Goal: Entertainment & Leisure: Consume media (video, audio)

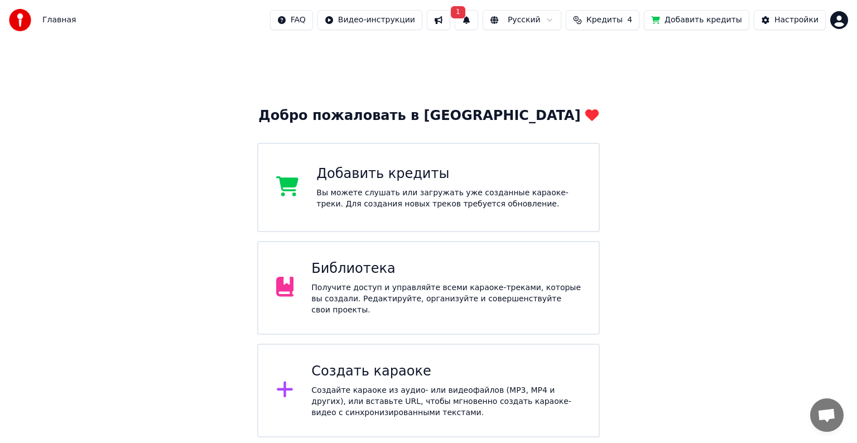
click at [478, 18] on button "1" at bounding box center [465, 20] width 23 height 20
click at [562, 56] on button "Обновить" at bounding box center [572, 55] width 59 height 20
click at [450, 23] on button at bounding box center [438, 20] width 23 height 20
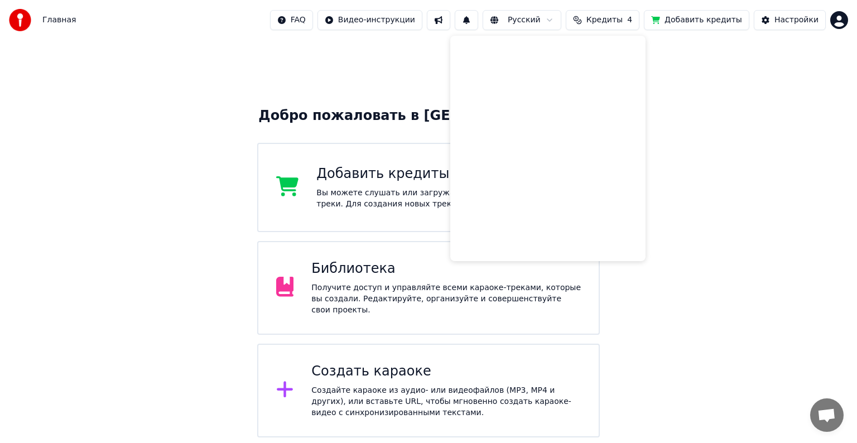
click at [408, 71] on div "Добро пожаловать в Youka Добавить кредиты Вы можете слушать или загружать уже с…" at bounding box center [428, 238] width 857 height 397
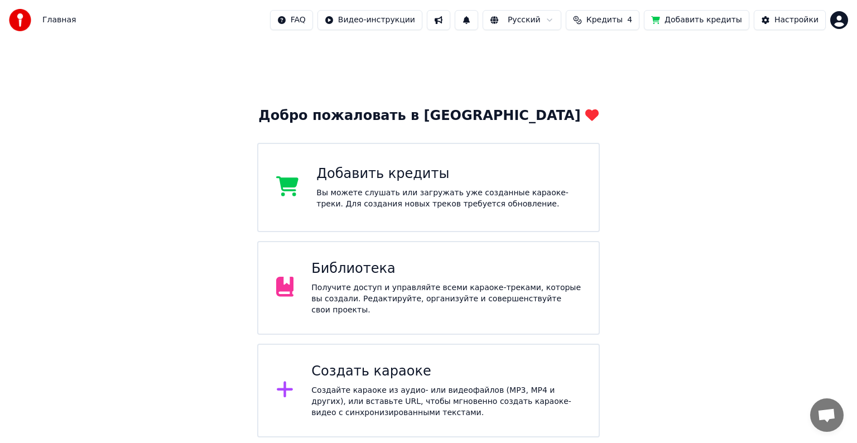
click at [423, 387] on div "Создайте караоке из аудио- или видеофайлов (MP3, MP4 и других), или вставьте UR…" at bounding box center [445, 401] width 269 height 33
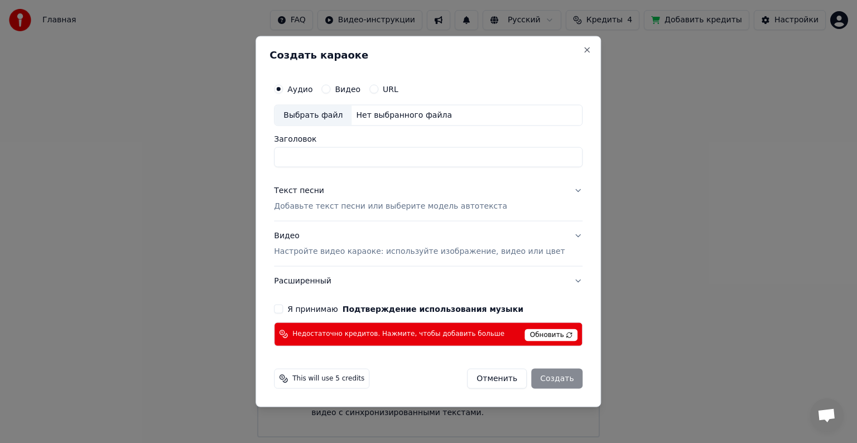
click at [553, 331] on span "Обновить" at bounding box center [551, 334] width 53 height 12
click at [583, 52] on button "Close" at bounding box center [587, 50] width 9 height 9
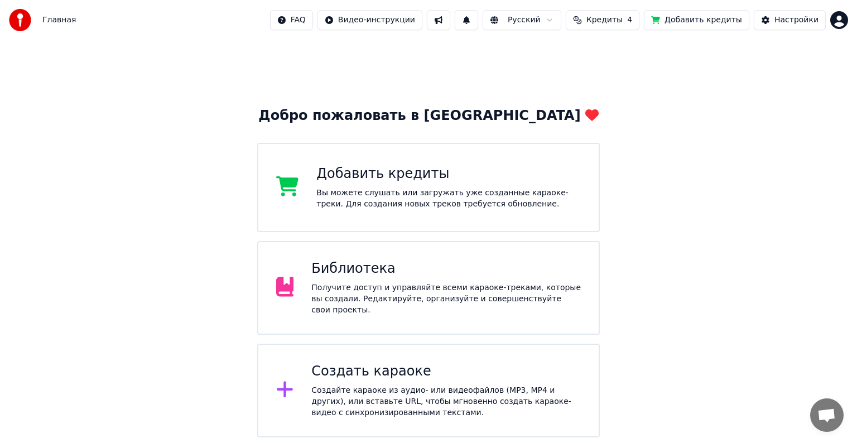
click at [412, 212] on div "Добавить кредиты Вы можете слушать или загружать уже созданные караоке-треки. Д…" at bounding box center [428, 187] width 342 height 89
click at [388, 283] on div "Библиотека Получите доступ и управляйте всеми караоке-треками, которые вы созда…" at bounding box center [445, 288] width 269 height 56
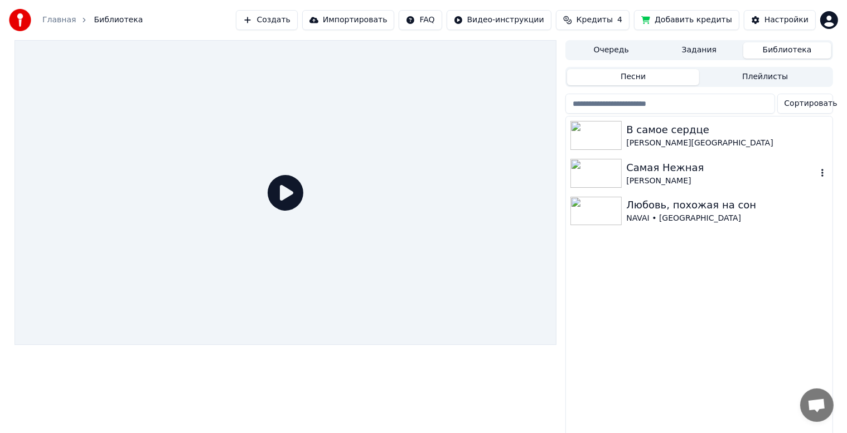
click at [617, 170] on img at bounding box center [595, 173] width 51 height 29
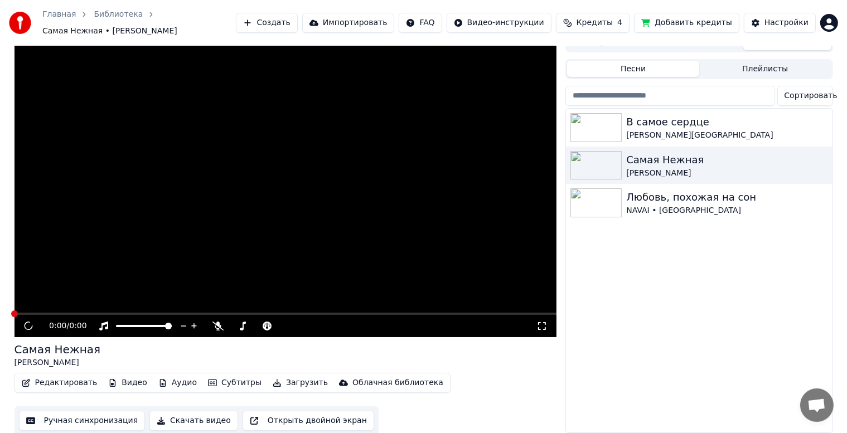
scroll to position [14, 0]
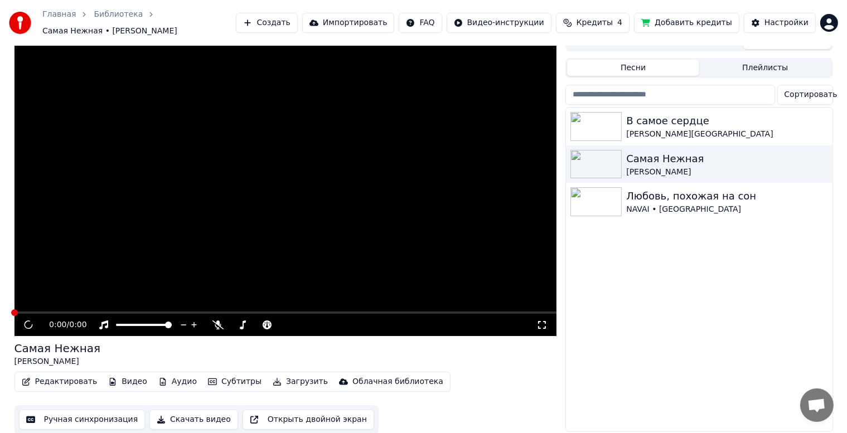
click at [54, 312] on span at bounding box center [285, 313] width 543 height 2
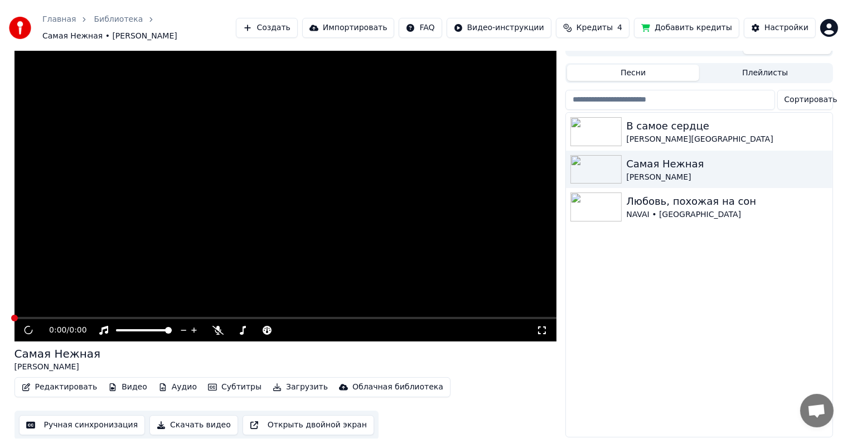
scroll to position [5, 0]
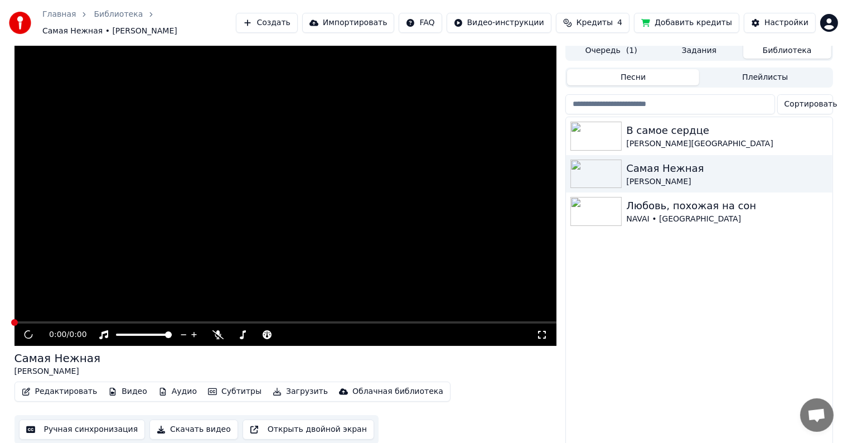
click at [753, 69] on button "Плейлисты" at bounding box center [765, 77] width 132 height 16
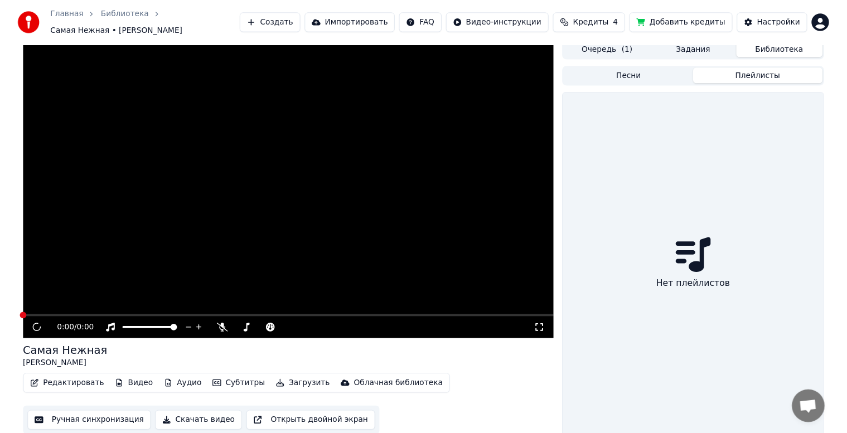
scroll to position [1, 0]
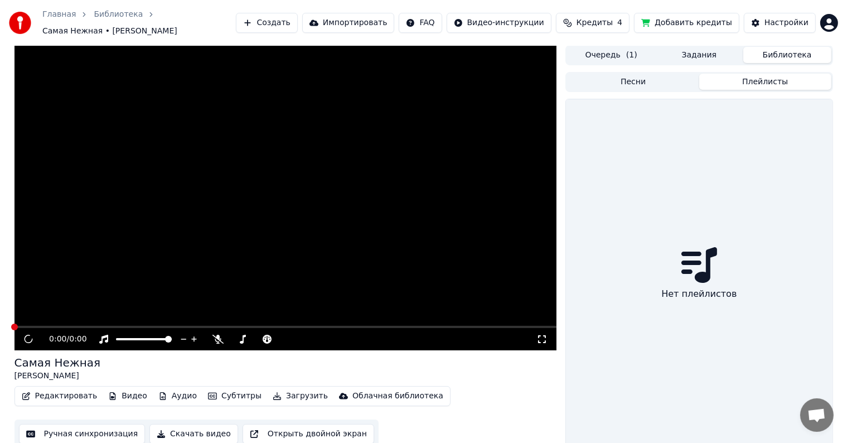
click at [617, 48] on button "Очередь ( 1 )" at bounding box center [611, 55] width 88 height 16
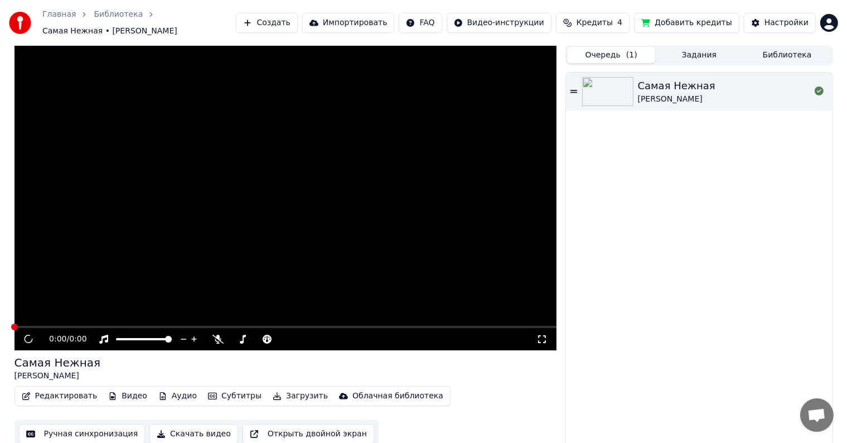
click at [700, 48] on button "Задания" at bounding box center [699, 55] width 88 height 16
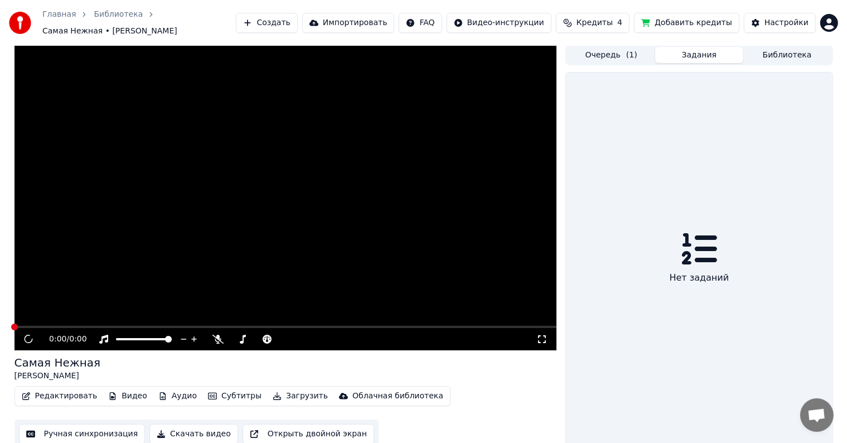
click at [601, 48] on button "Очередь ( 1 )" at bounding box center [611, 55] width 88 height 16
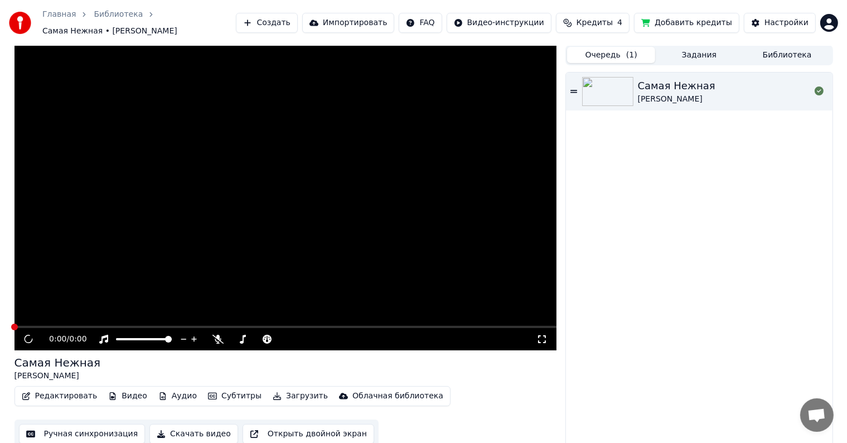
click at [698, 47] on button "Задания" at bounding box center [699, 55] width 88 height 16
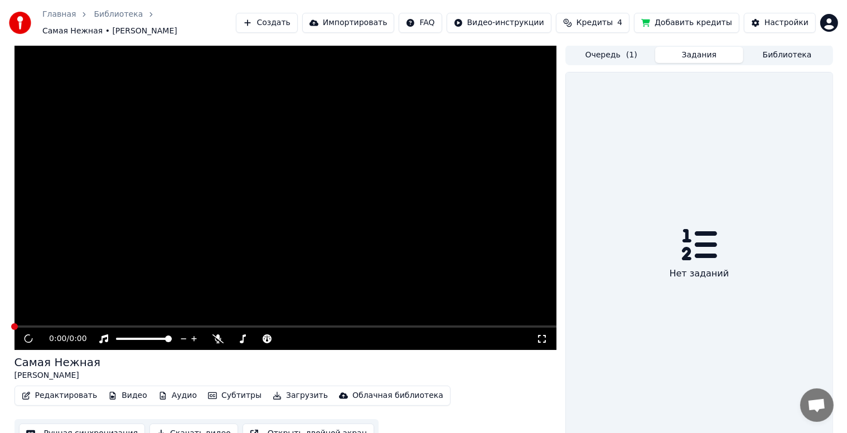
click at [799, 47] on button "Библиотека" at bounding box center [787, 55] width 88 height 16
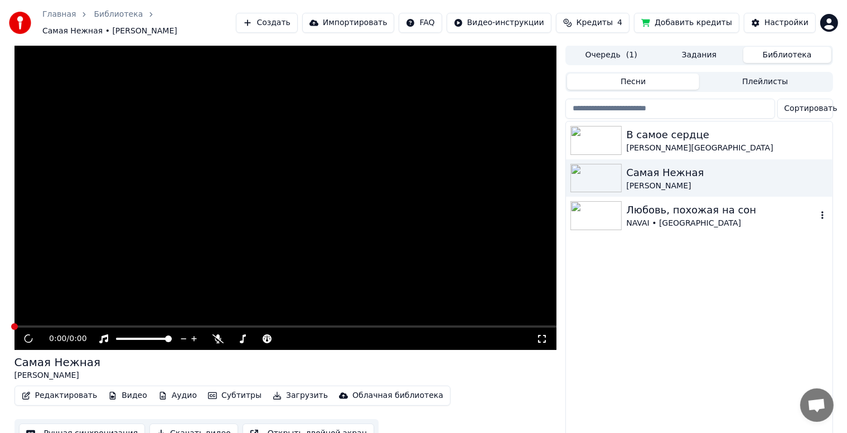
click at [656, 210] on div "Любовь, похожая на сон" at bounding box center [721, 210] width 190 height 16
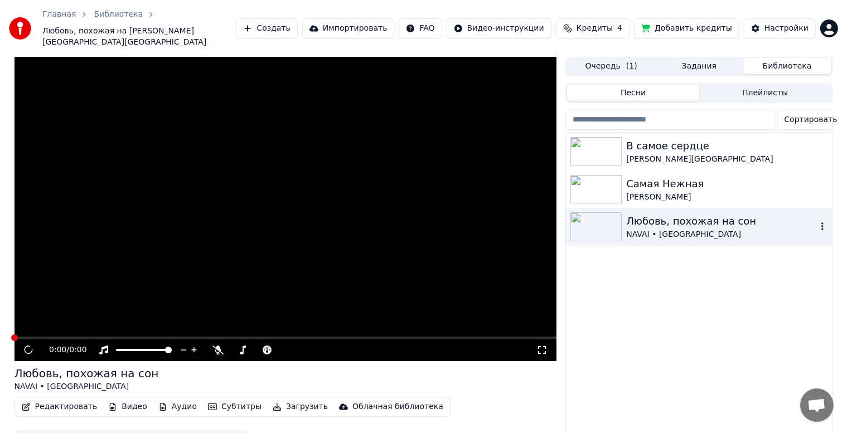
scroll to position [6, 0]
